Goal: Task Accomplishment & Management: Use online tool/utility

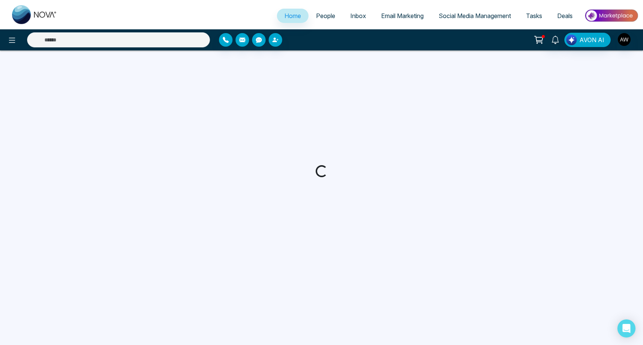
select select "*"
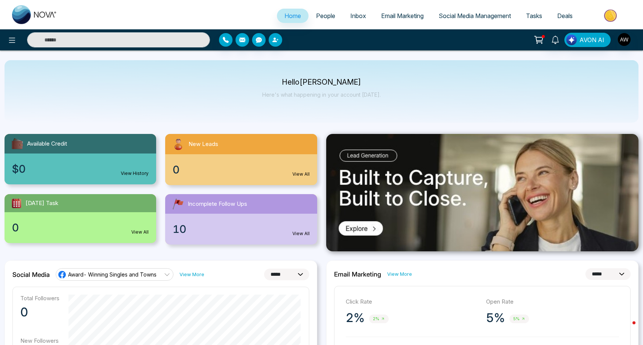
click at [387, 17] on span "Email Marketing" at bounding box center [402, 16] width 42 height 8
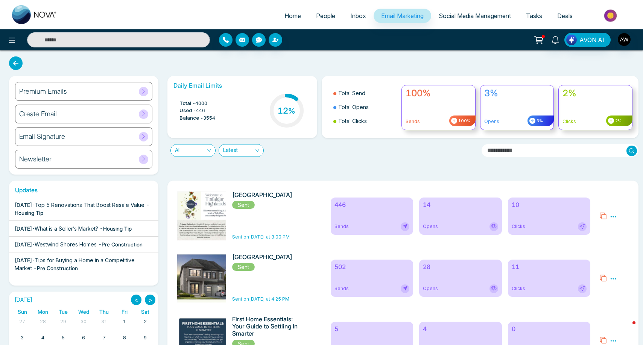
click at [472, 223] on div "Opens" at bounding box center [460, 226] width 75 height 9
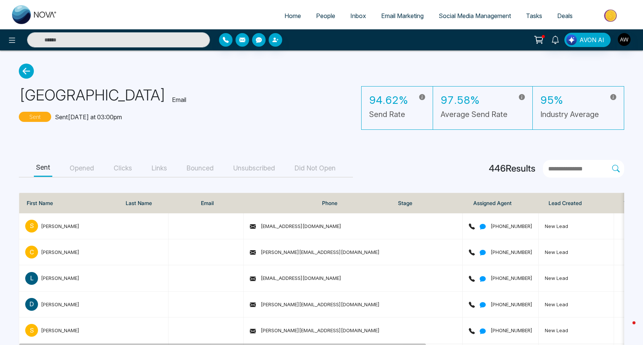
click at [86, 171] on button "Opened" at bounding box center [81, 168] width 29 height 17
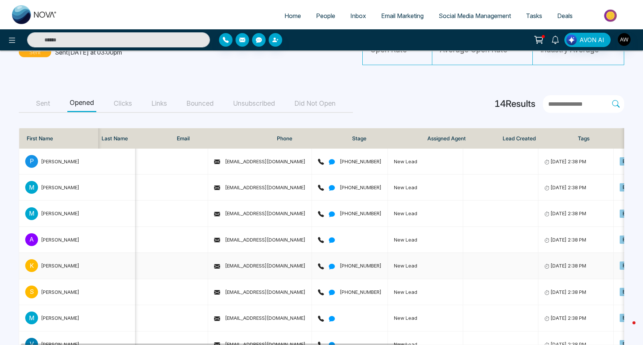
scroll to position [41, 0]
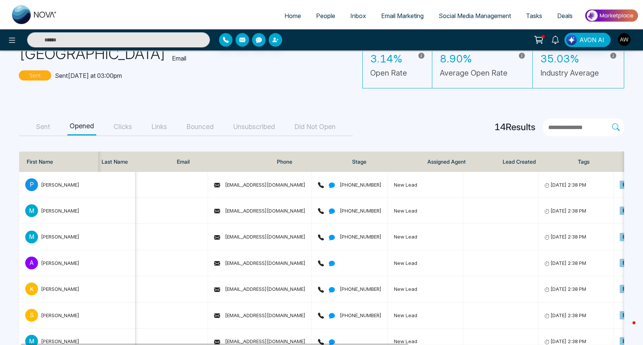
click at [124, 124] on button "Clicks" at bounding box center [122, 126] width 23 height 17
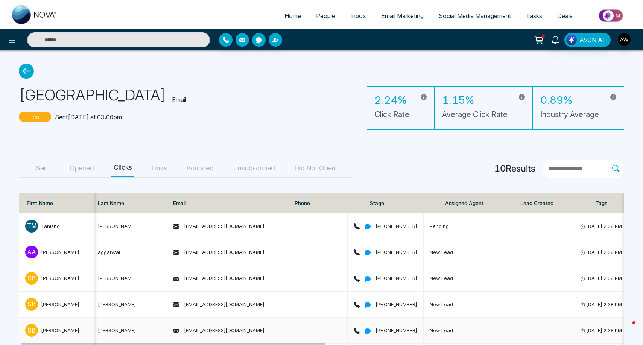
scroll to position [0, 0]
click at [285, 11] on link "Home" at bounding box center [293, 16] width 32 height 14
select select "*"
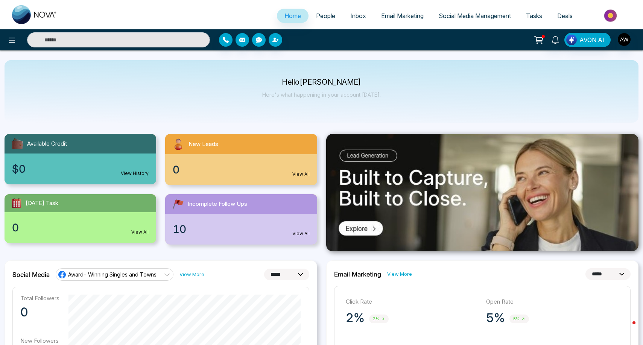
click at [453, 22] on link "Social Media Management" at bounding box center [474, 16] width 87 height 14
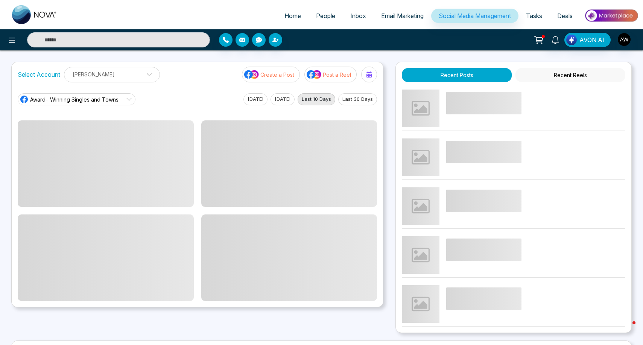
click at [126, 98] on icon at bounding box center [129, 99] width 6 height 6
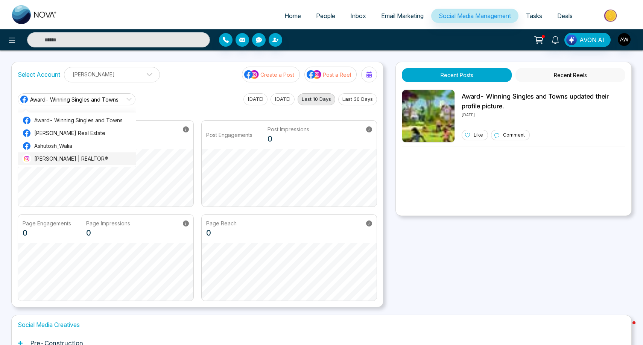
click at [88, 157] on span "[PERSON_NAME] | REALTOR®" at bounding box center [82, 159] width 97 height 8
